Goal: Task Accomplishment & Management: Use online tool/utility

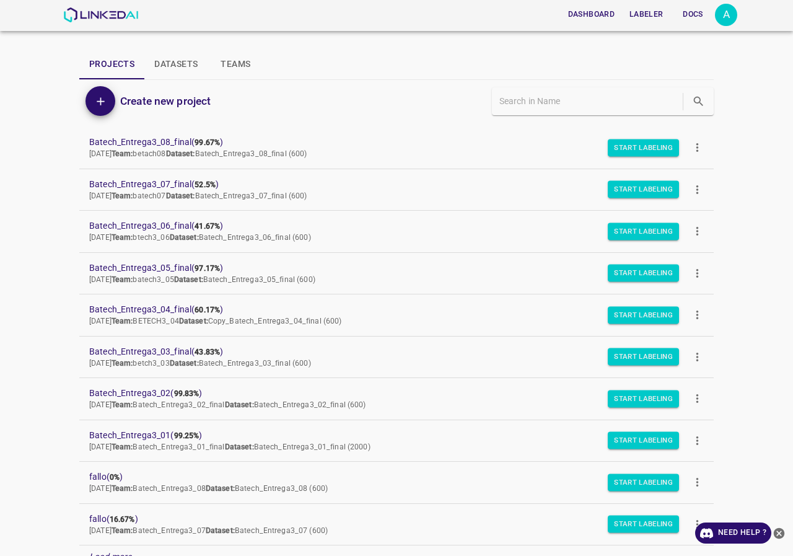
click at [722, 13] on div "A" at bounding box center [726, 15] width 22 height 22
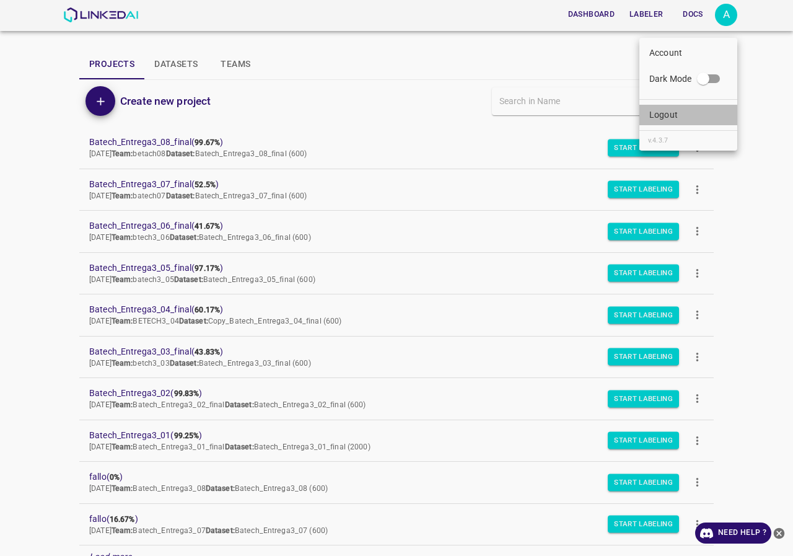
click at [679, 111] on li "Logout" at bounding box center [688, 115] width 98 height 20
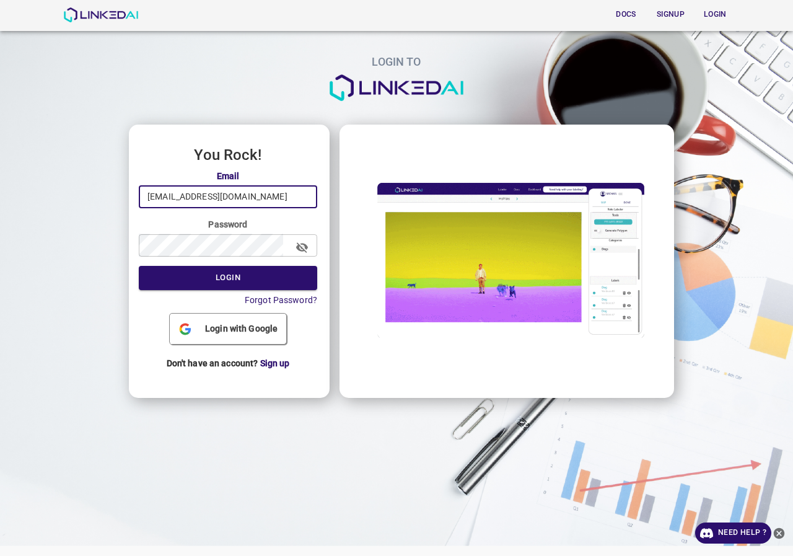
click at [256, 195] on input "admin@linkedai.co" at bounding box center [228, 196] width 178 height 23
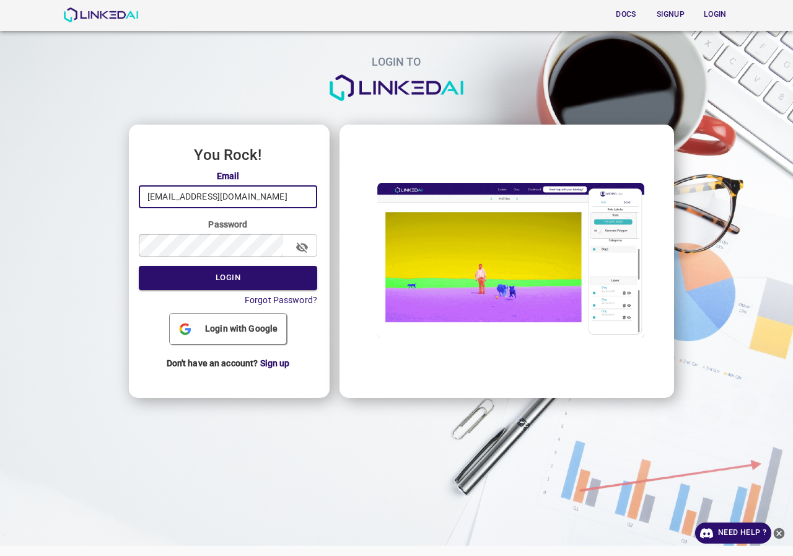
type input "[EMAIL_ADDRESS][DOMAIN_NAME]"
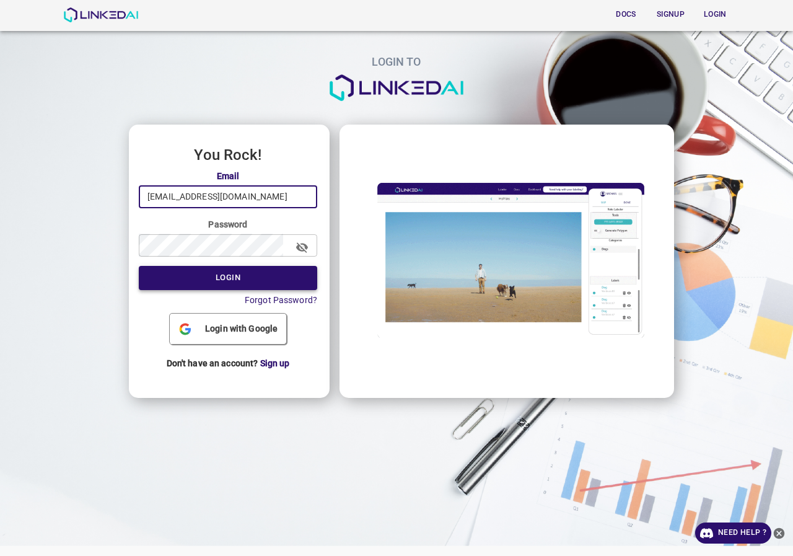
click at [242, 289] on button "Login" at bounding box center [228, 278] width 178 height 24
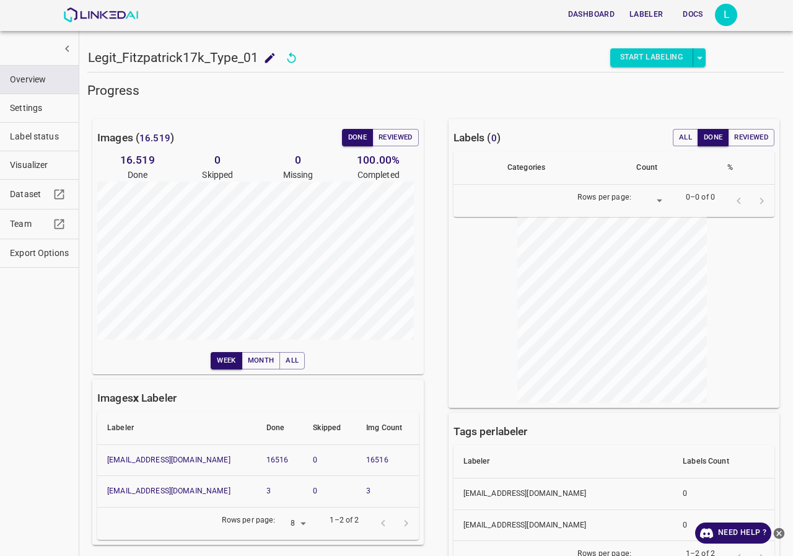
click at [42, 136] on span "Label status" at bounding box center [39, 136] width 59 height 13
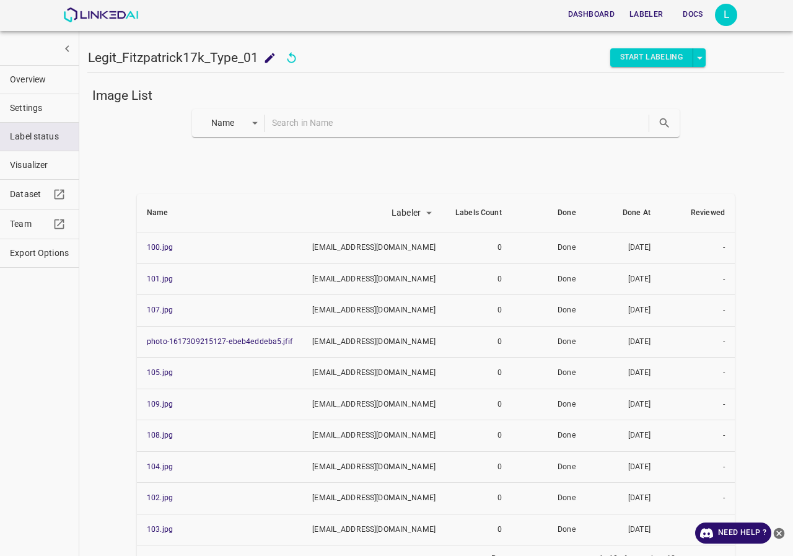
click at [309, 118] on input "text" at bounding box center [459, 123] width 375 height 18
type input "28"
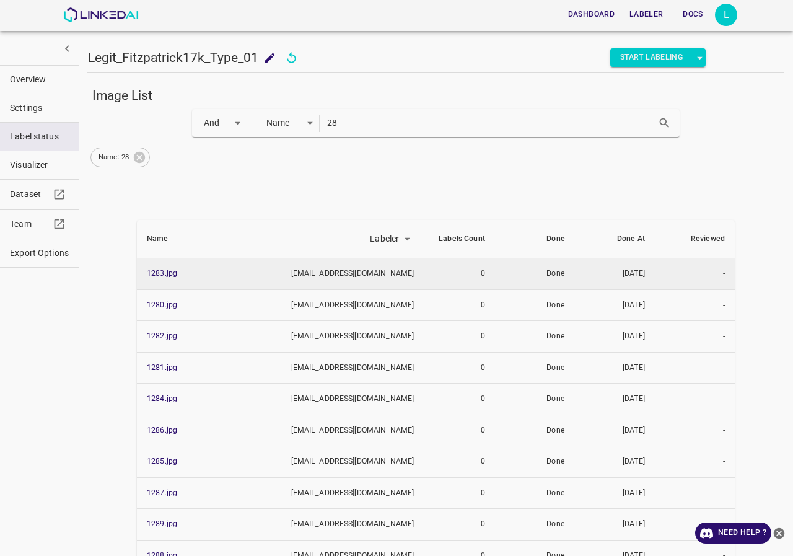
scroll to position [64, 0]
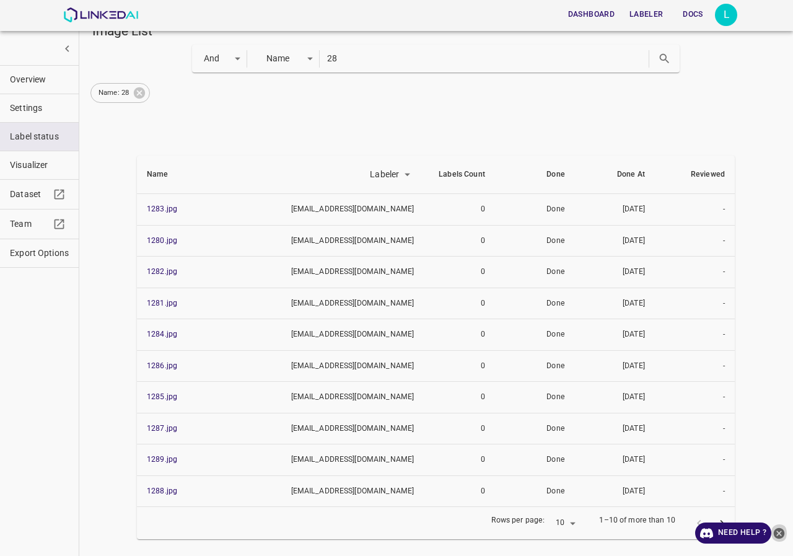
drag, startPoint x: 780, startPoint y: 532, endPoint x: 756, endPoint y: 532, distance: 24.2
click at [779, 532] on icon "close-help" at bounding box center [778, 533] width 13 height 13
click at [716, 523] on icon "next page" at bounding box center [722, 523] width 13 height 13
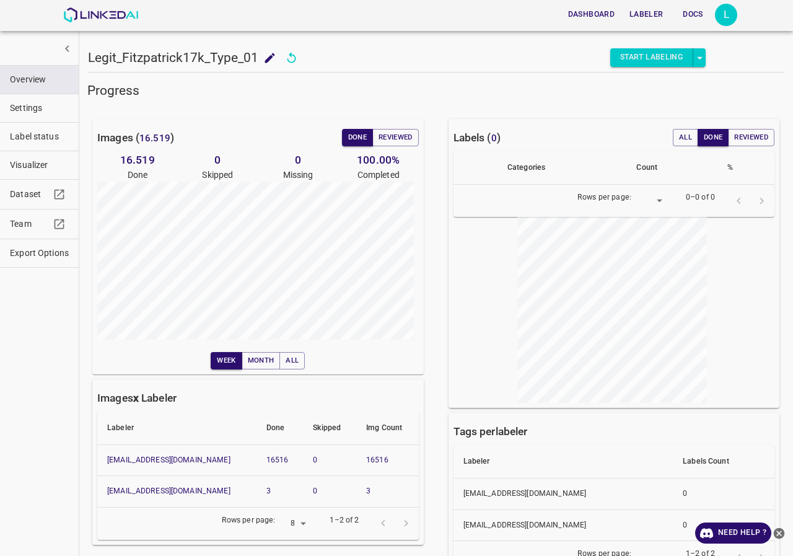
click at [35, 130] on span "Label status" at bounding box center [39, 136] width 59 height 13
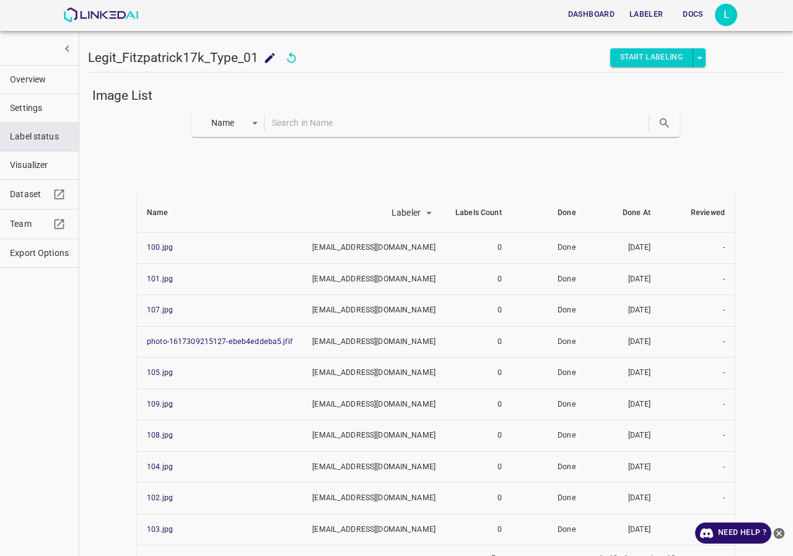
click at [305, 120] on input "text" at bounding box center [459, 123] width 375 height 18
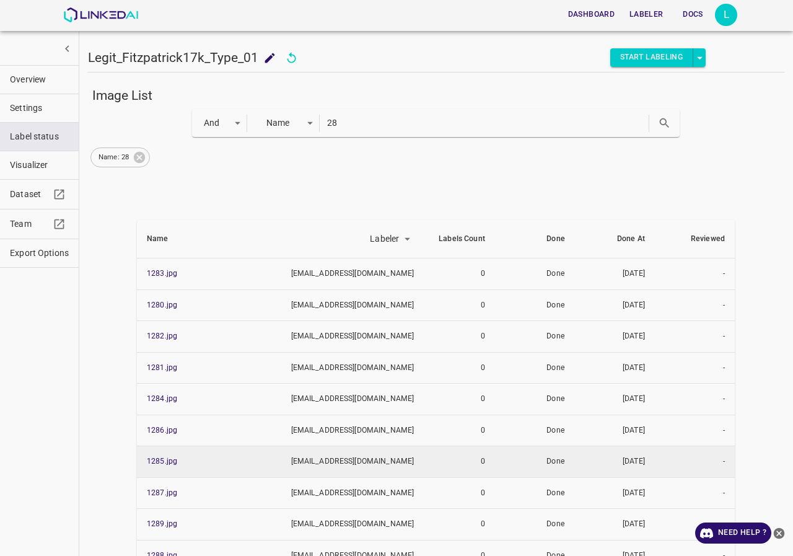
scroll to position [64, 0]
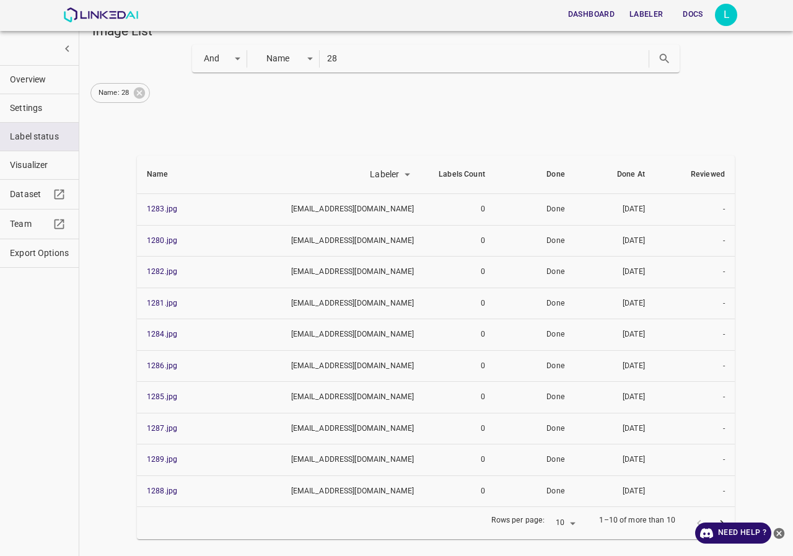
click at [779, 532] on icon "close-help" at bounding box center [778, 533] width 13 height 13
click at [716, 523] on icon "next page" at bounding box center [722, 523] width 13 height 13
click at [137, 96] on icon at bounding box center [139, 92] width 11 height 11
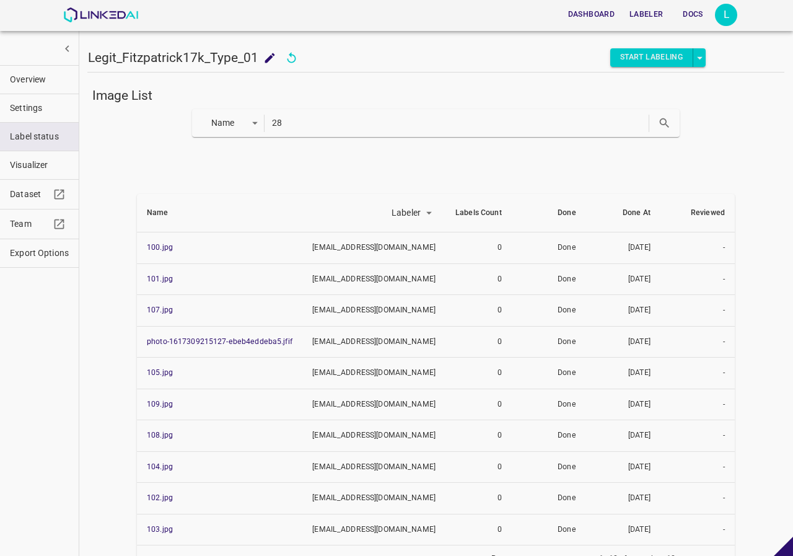
click at [309, 127] on input "28" at bounding box center [459, 123] width 375 height 18
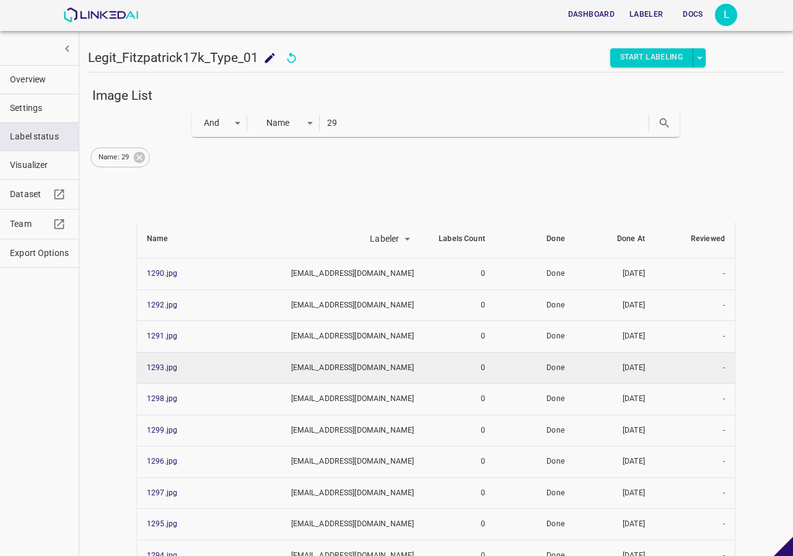
scroll to position [64, 0]
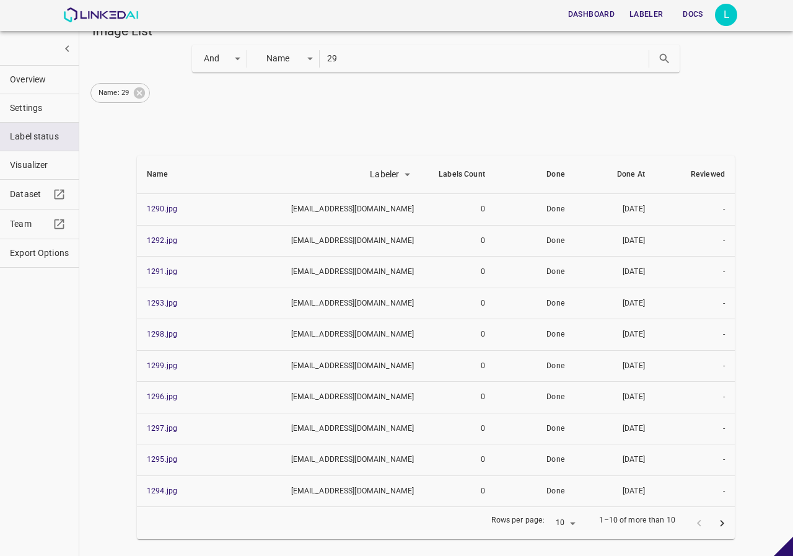
click at [716, 517] on icon "next page" at bounding box center [722, 523] width 13 height 13
click at [138, 92] on icon at bounding box center [140, 93] width 14 height 14
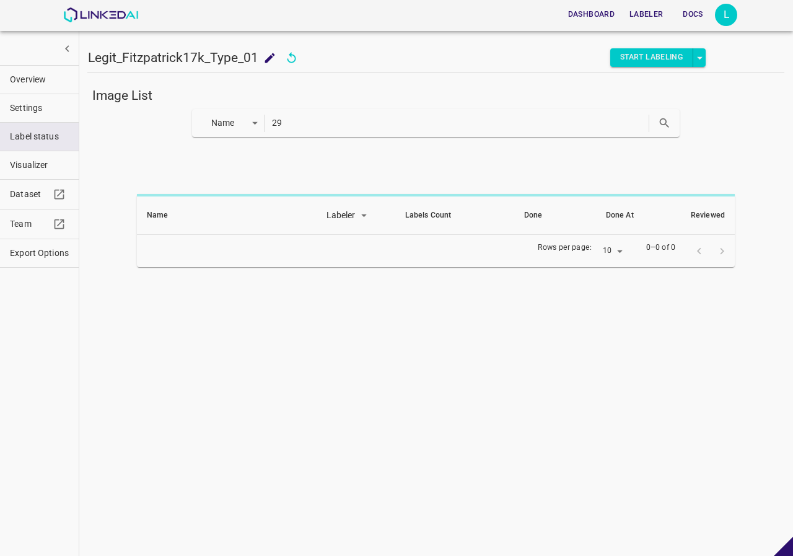
drag, startPoint x: 301, startPoint y: 116, endPoint x: 184, endPoint y: 129, distance: 117.8
click at [184, 129] on div "Name key 29" at bounding box center [435, 123] width 697 height 28
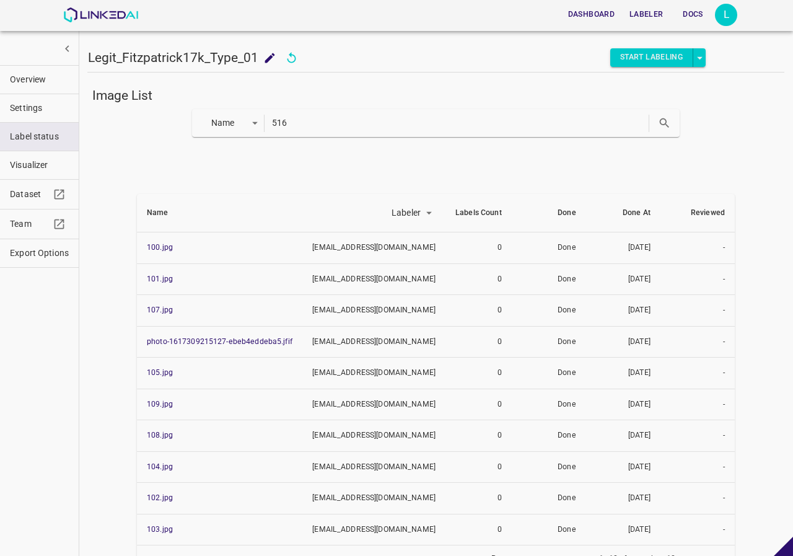
type input "516"
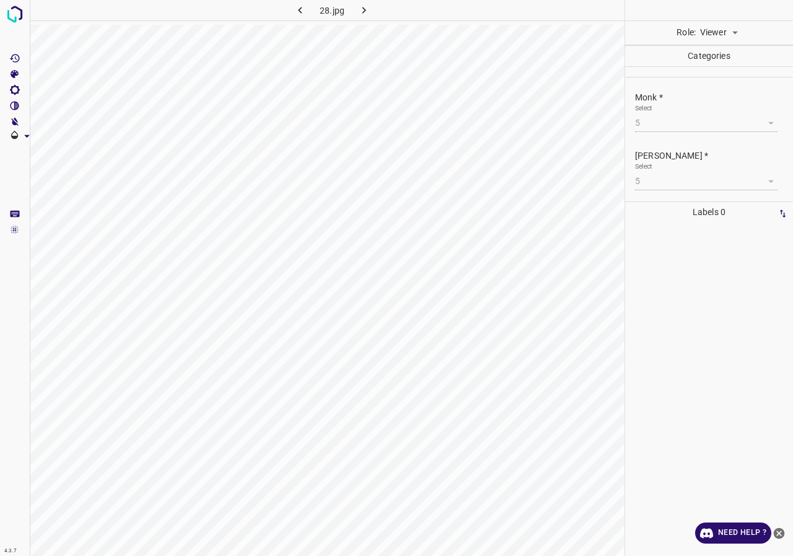
click at [541, 11] on div at bounding box center [526, 10] width 195 height 20
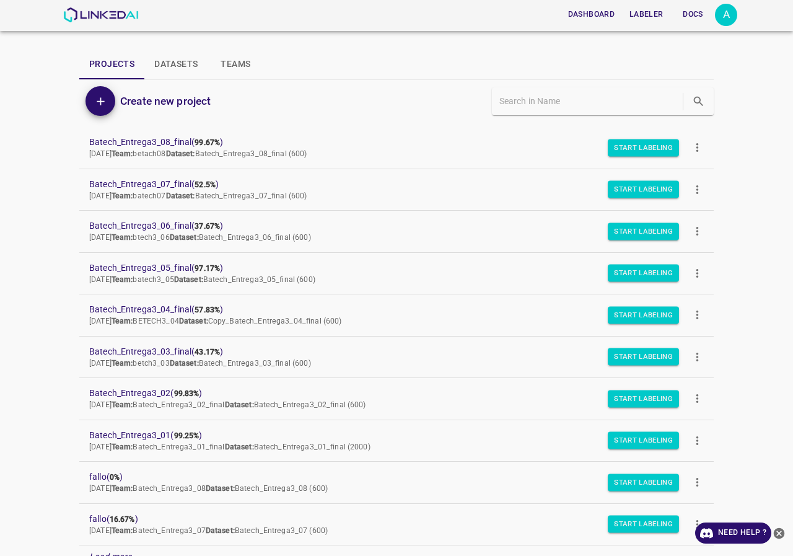
click at [418, 554] on div "Load more..." at bounding box center [396, 556] width 634 height 23
